Goal: Information Seeking & Learning: Check status

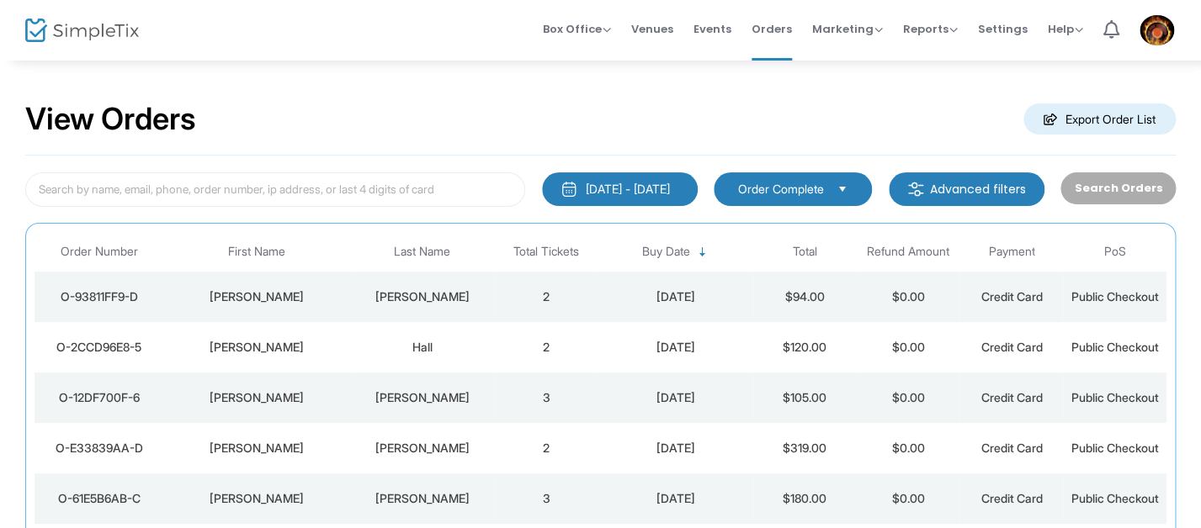
click at [606, 128] on div "View Orders Export Order List" at bounding box center [600, 120] width 1150 height 72
click at [946, 23] on span "Reports" at bounding box center [930, 29] width 55 height 16
click at [925, 83] on li "Sales Reports" at bounding box center [957, 76] width 109 height 33
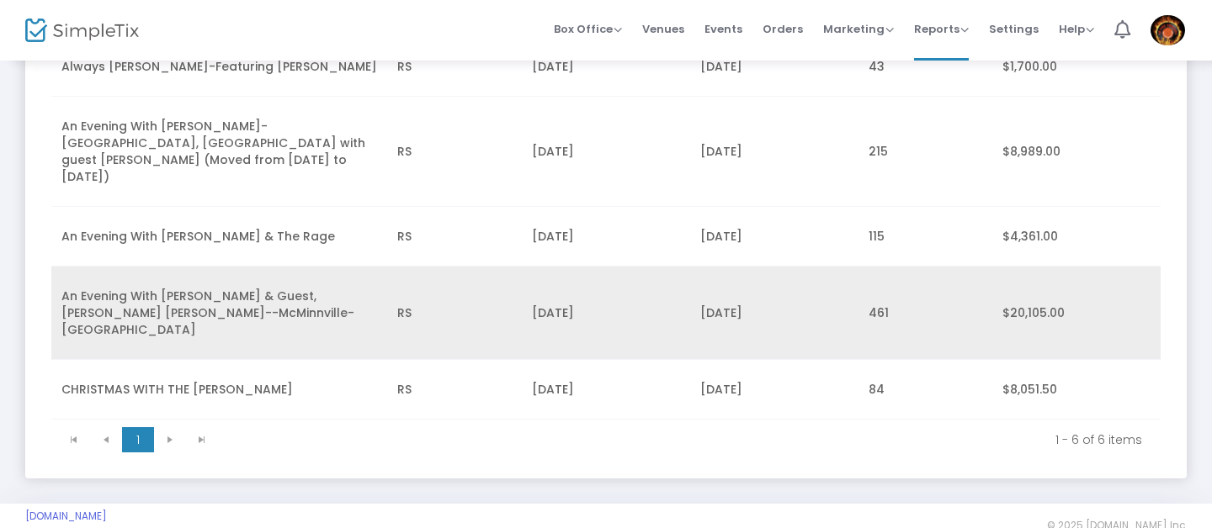
scroll to position [315, 0]
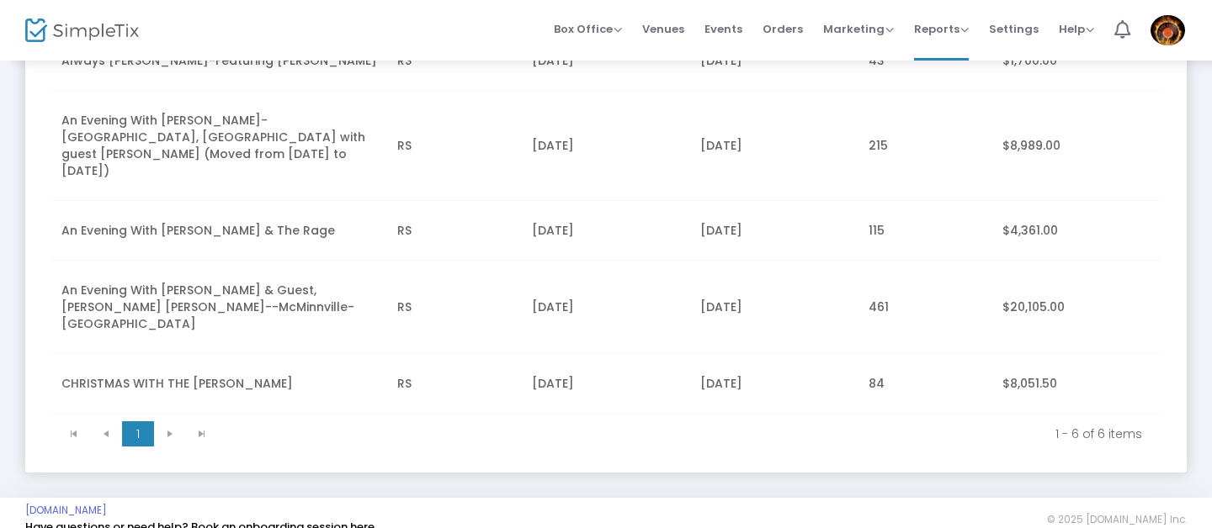
click at [534, 369] on td "[DATE]" at bounding box center [606, 384] width 168 height 60
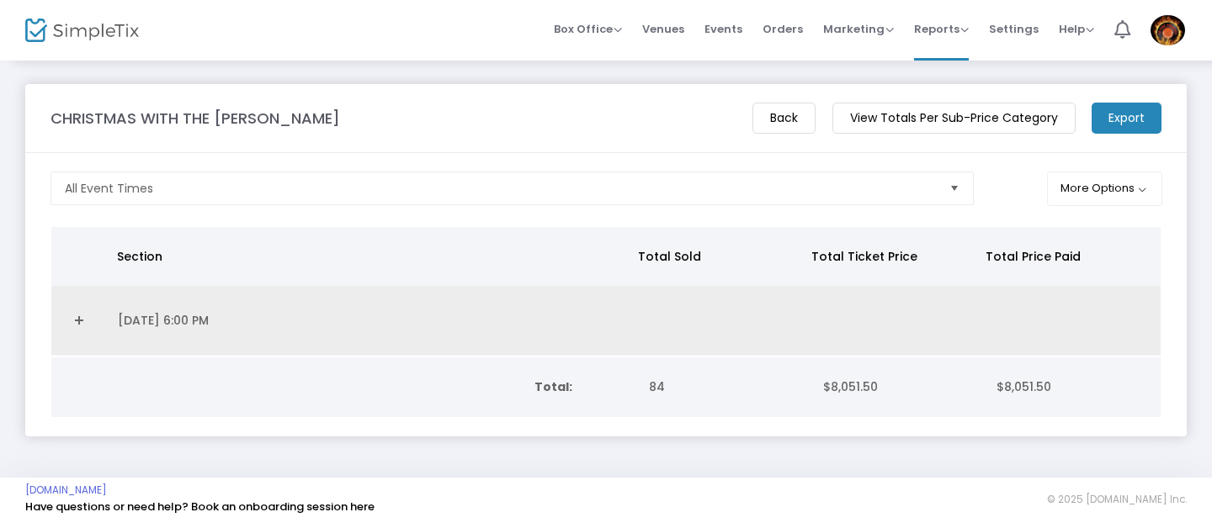
click at [530, 321] on td "[DATE] 6:00 PM" at bounding box center [371, 321] width 527 height 70
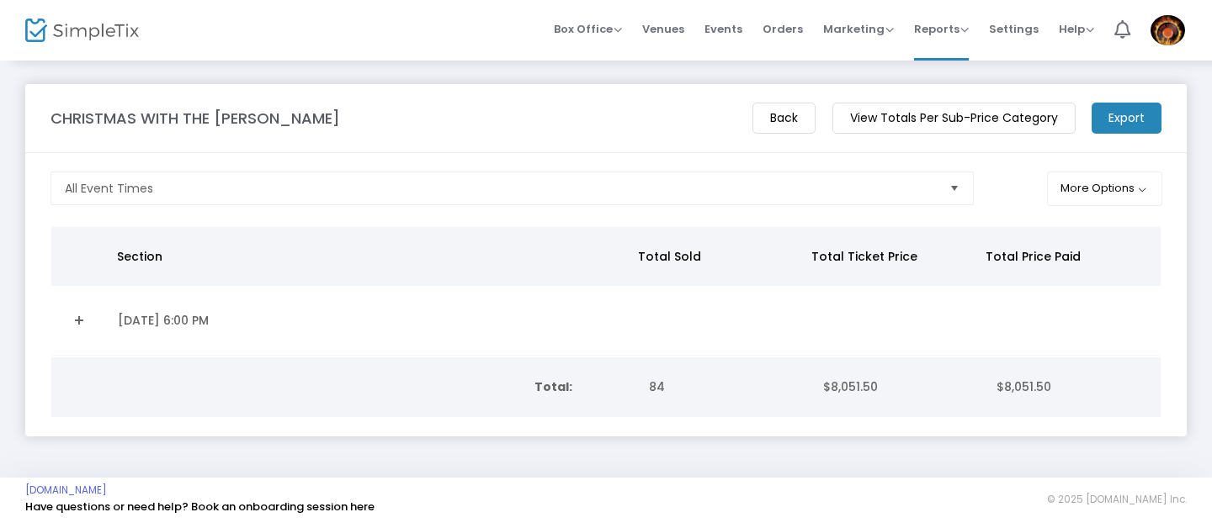
click at [169, 317] on td "[DATE] 6:00 PM" at bounding box center [371, 321] width 527 height 70
click at [783, 122] on m-button "Back" at bounding box center [783, 118] width 63 height 31
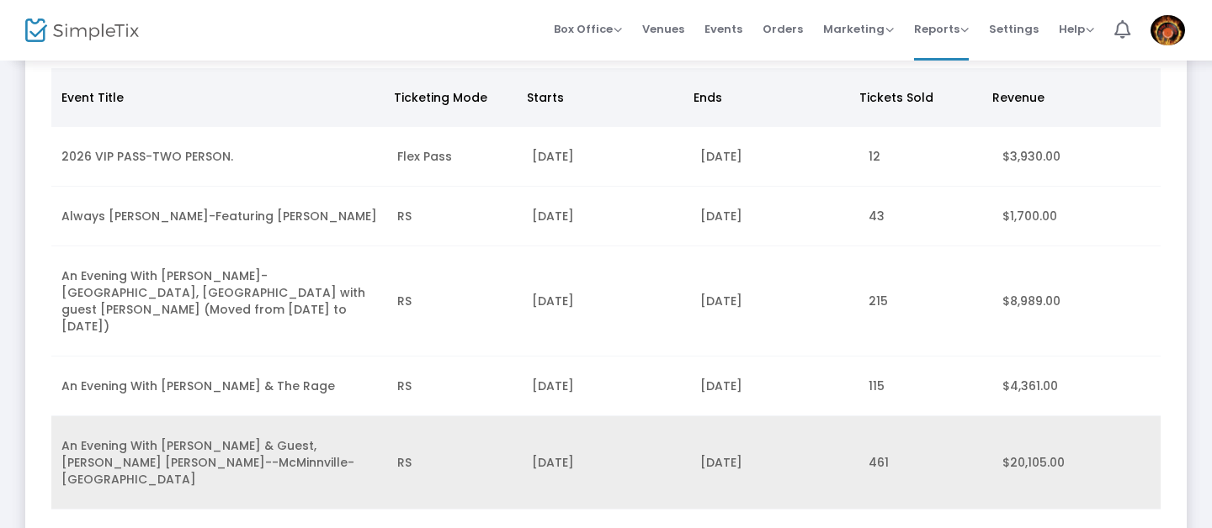
scroll to position [315, 0]
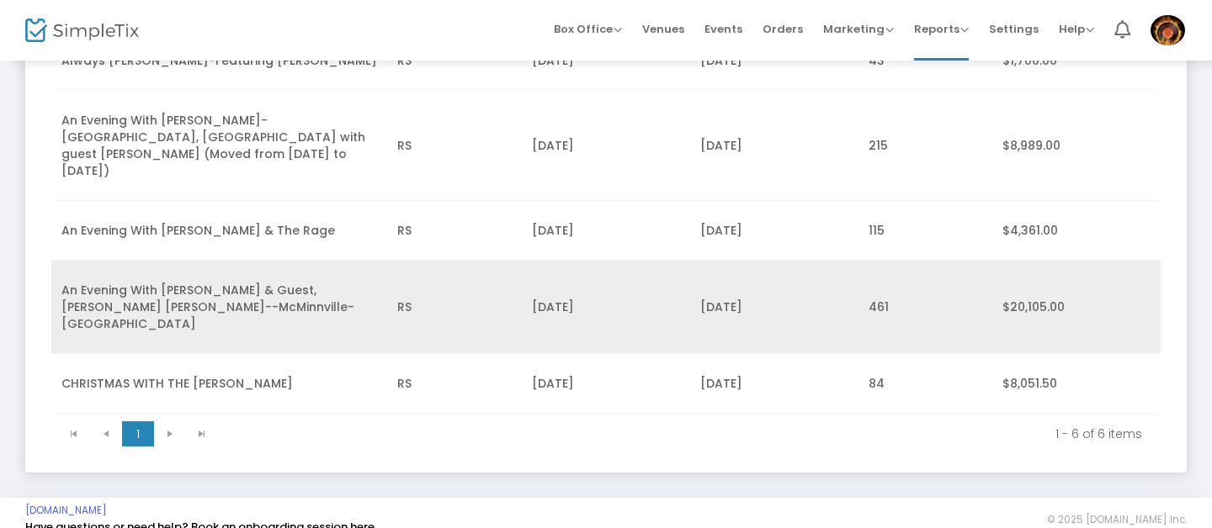
click at [592, 292] on td "[DATE]" at bounding box center [606, 307] width 168 height 93
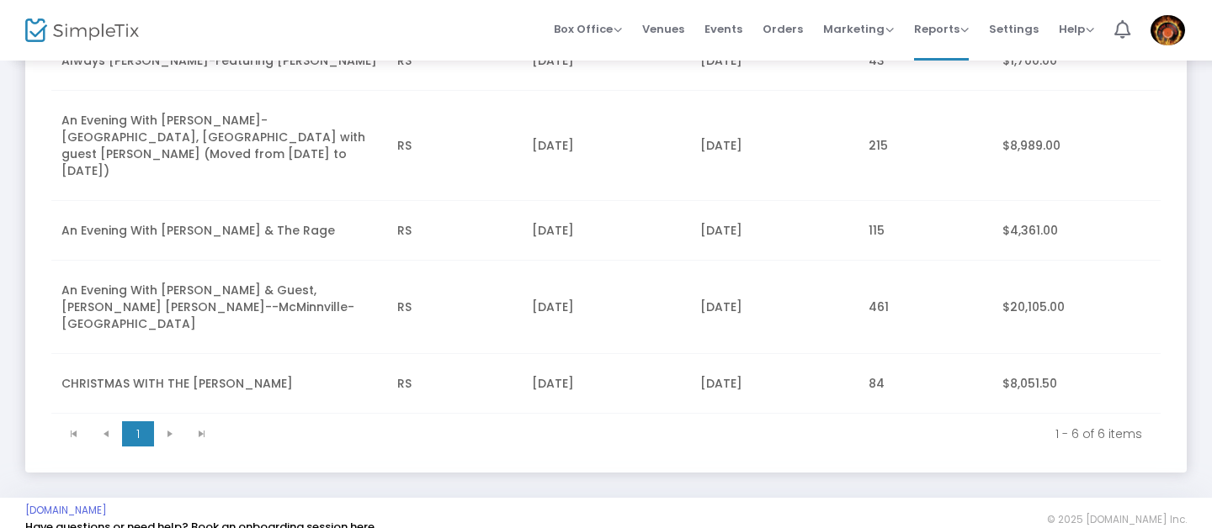
scroll to position [0, 0]
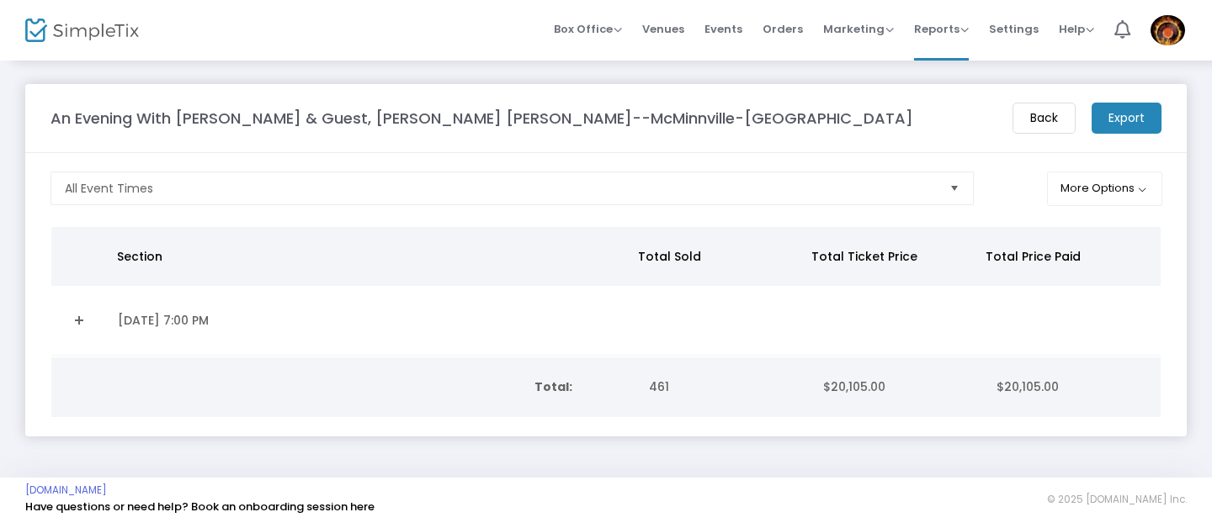
click at [515, 385] on td "Total:" at bounding box center [344, 388] width 587 height 60
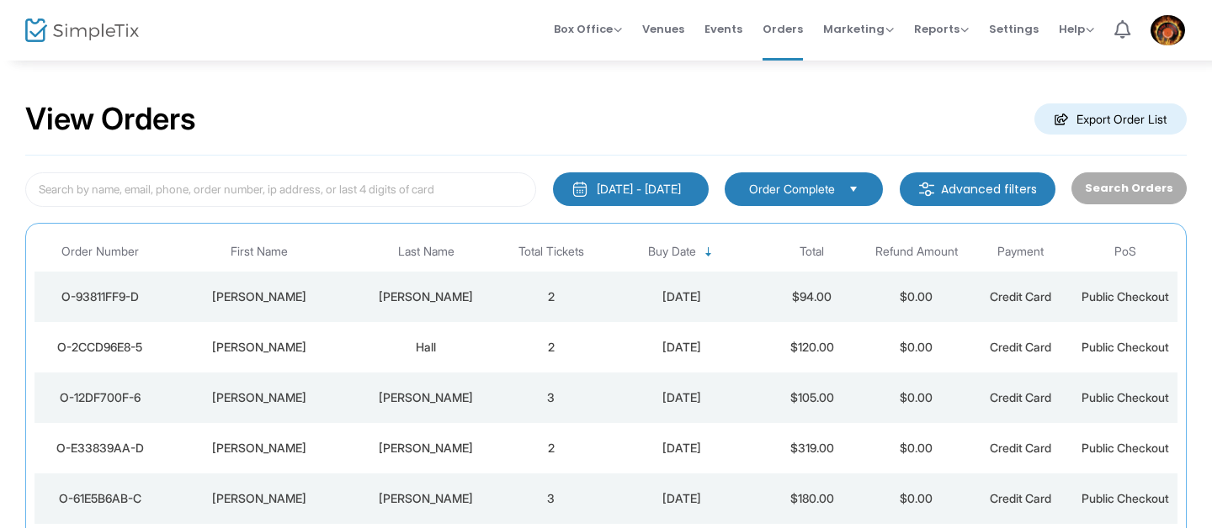
click at [852, 191] on span "Select" at bounding box center [854, 189] width 28 height 28
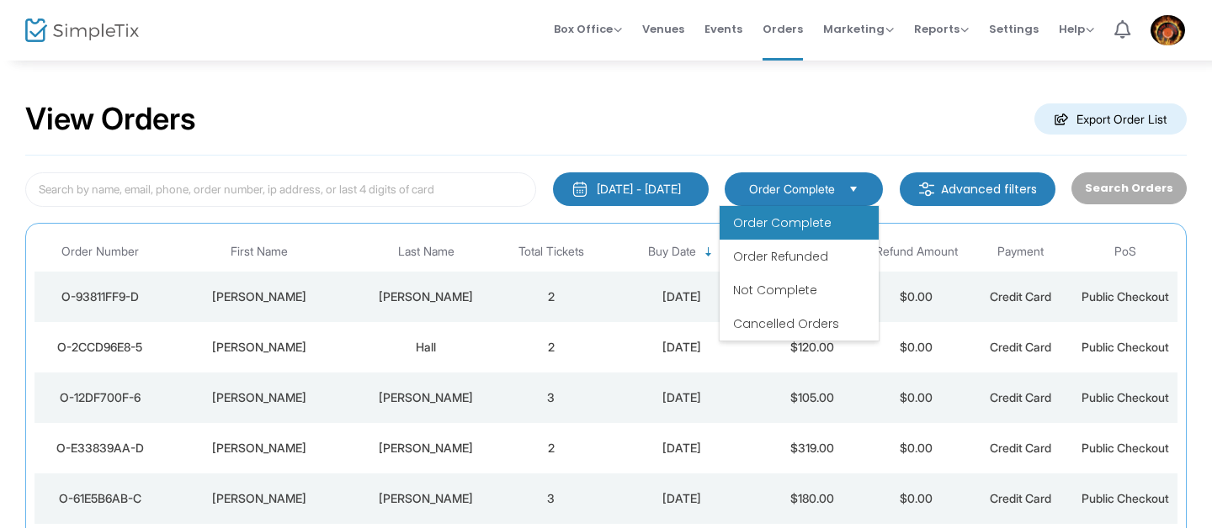
click at [1036, 222] on div "[DATE] - [DATE] Last 30 Days [DATE] [DATE] This week This Month Last Month Past…" at bounding box center [605, 444] width 1161 height 576
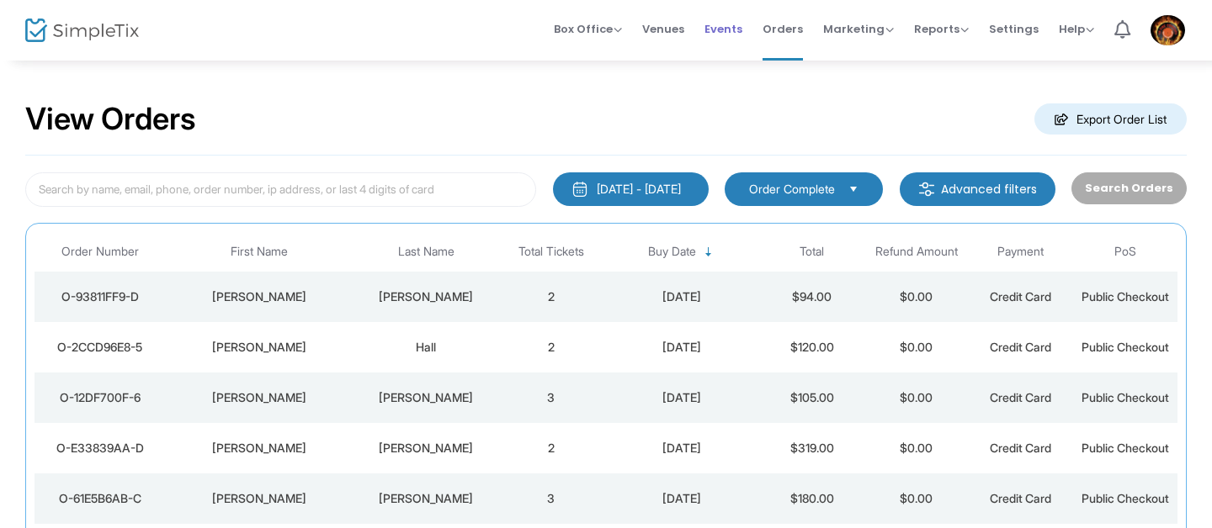
click at [724, 23] on span "Events" at bounding box center [723, 29] width 38 height 43
